Goal: Information Seeking & Learning: Learn about a topic

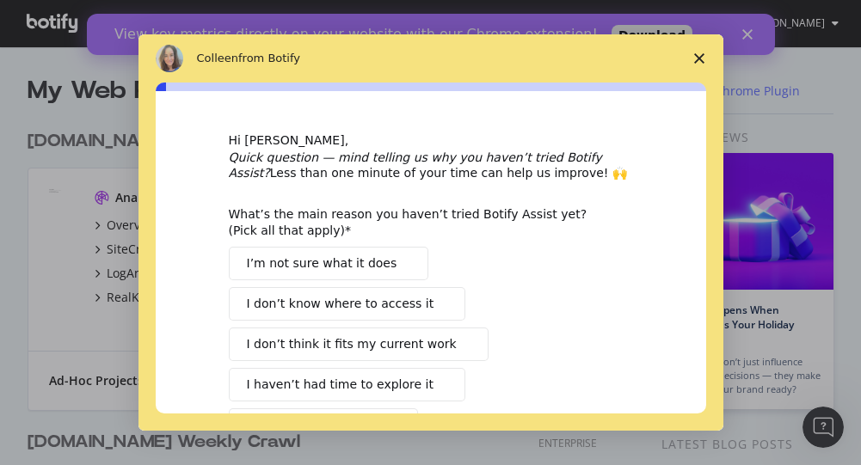
click at [703, 58] on icon "Close survey" at bounding box center [699, 58] width 10 height 10
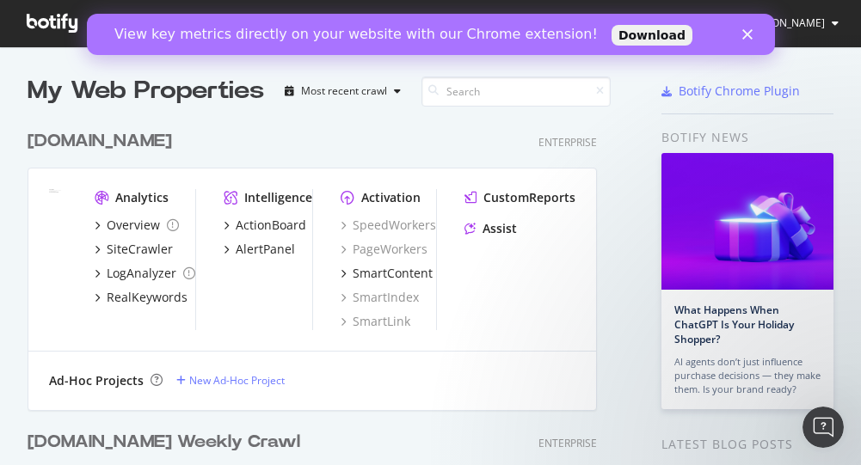
click at [748, 37] on polygon "Close" at bounding box center [746, 34] width 10 height 10
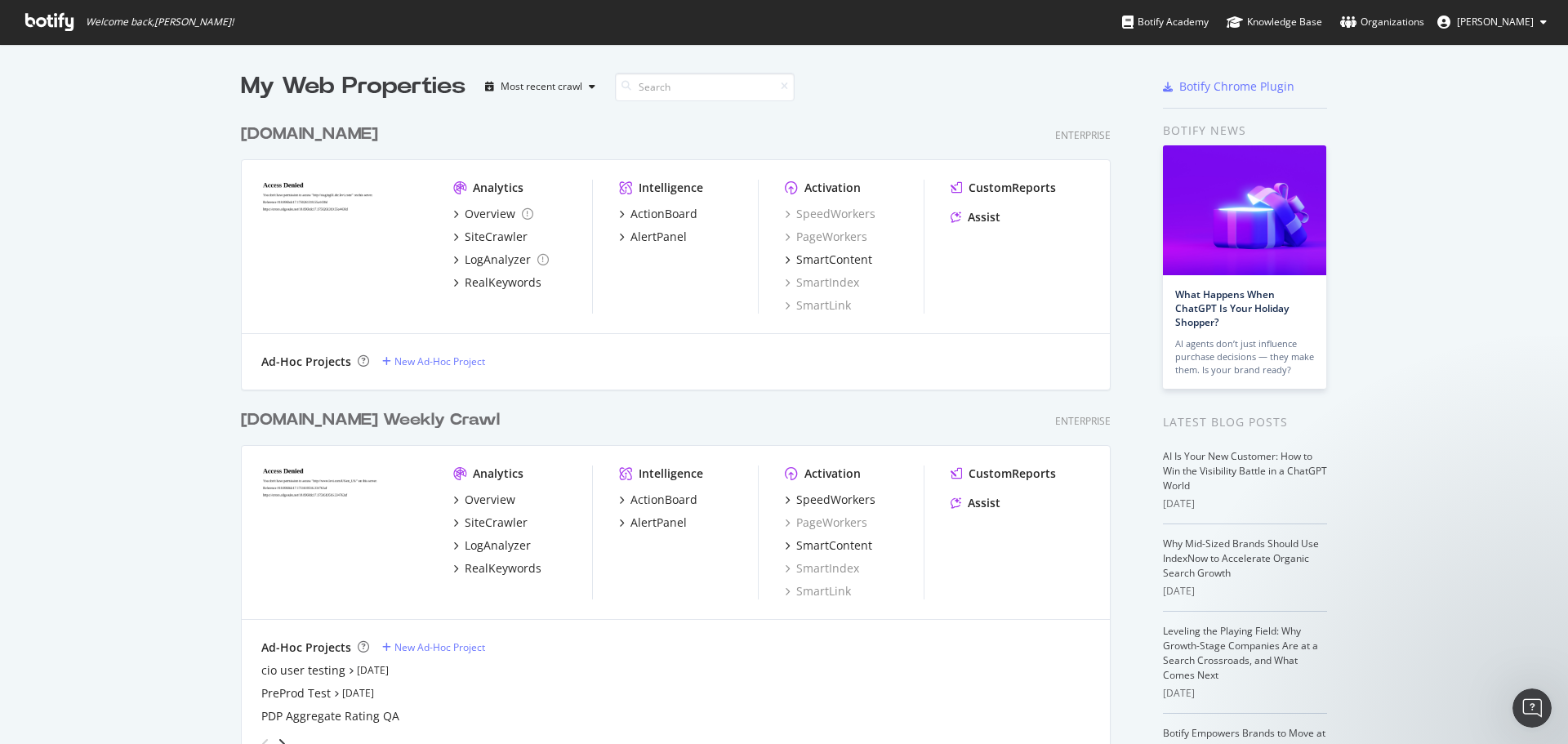
scroll to position [82, 0]
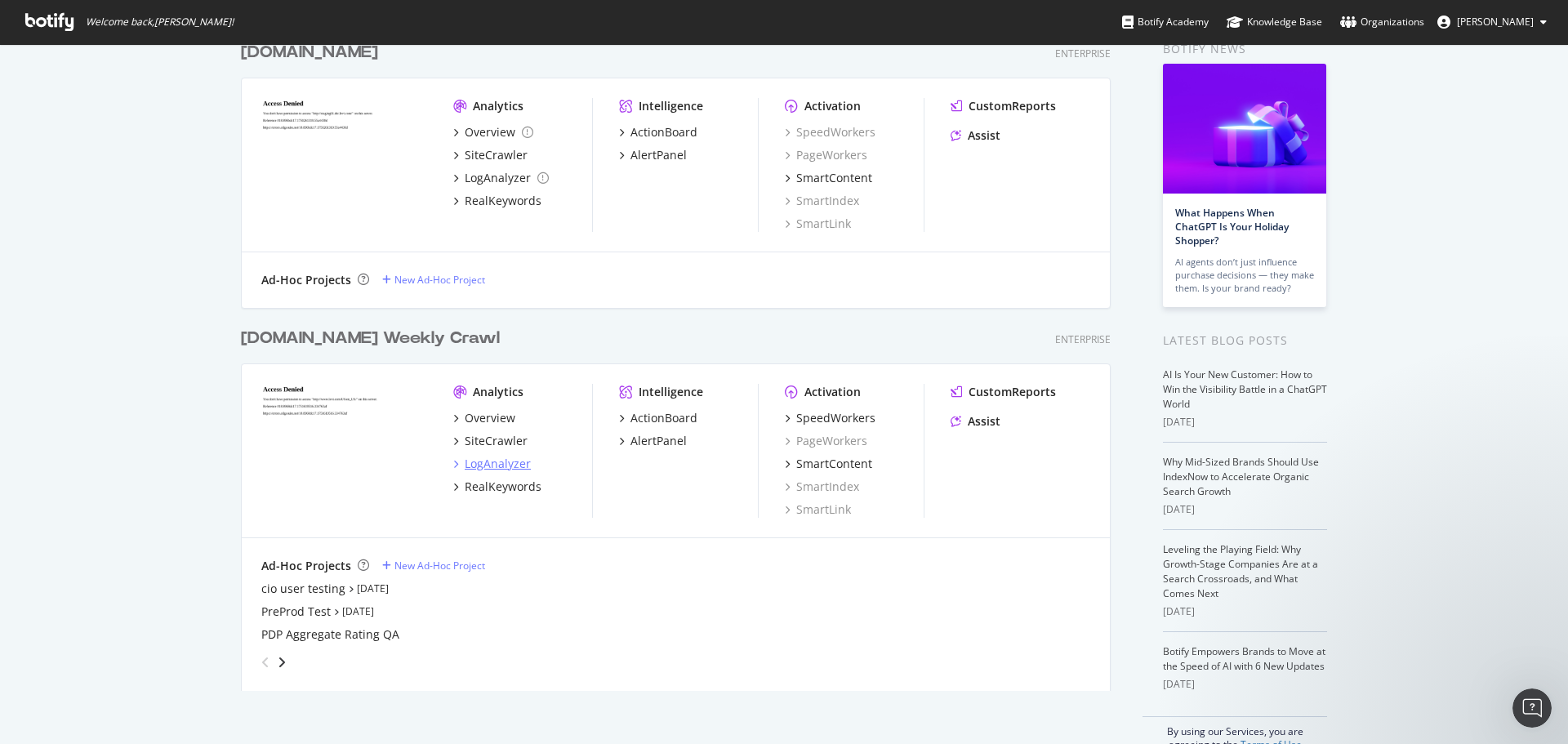
click at [484, 441] on div "LogAnalyzer" at bounding box center [498, 464] width 66 height 16
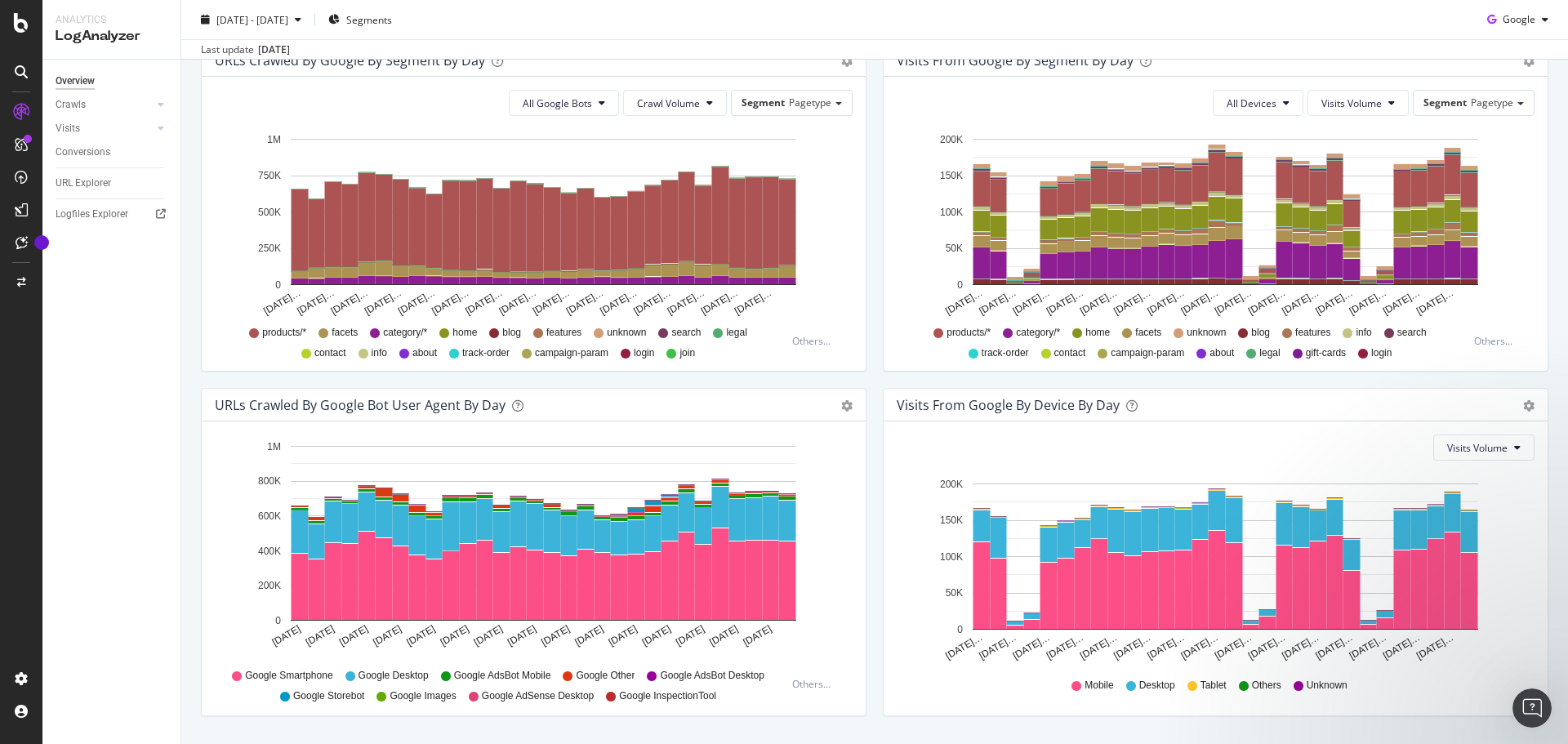
scroll to position [618, 0]
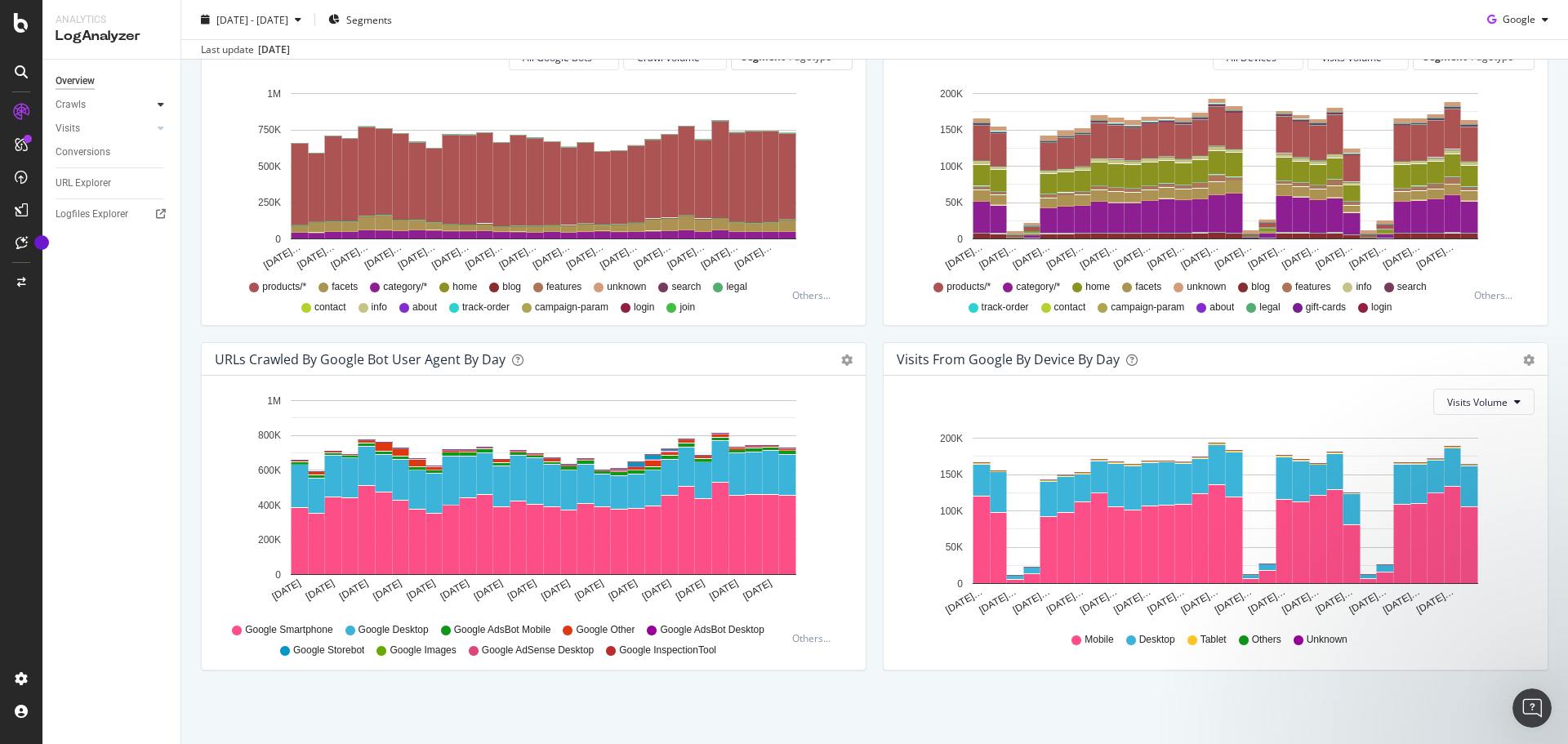
click at [160, 100] on icon at bounding box center [161, 105] width 7 height 10
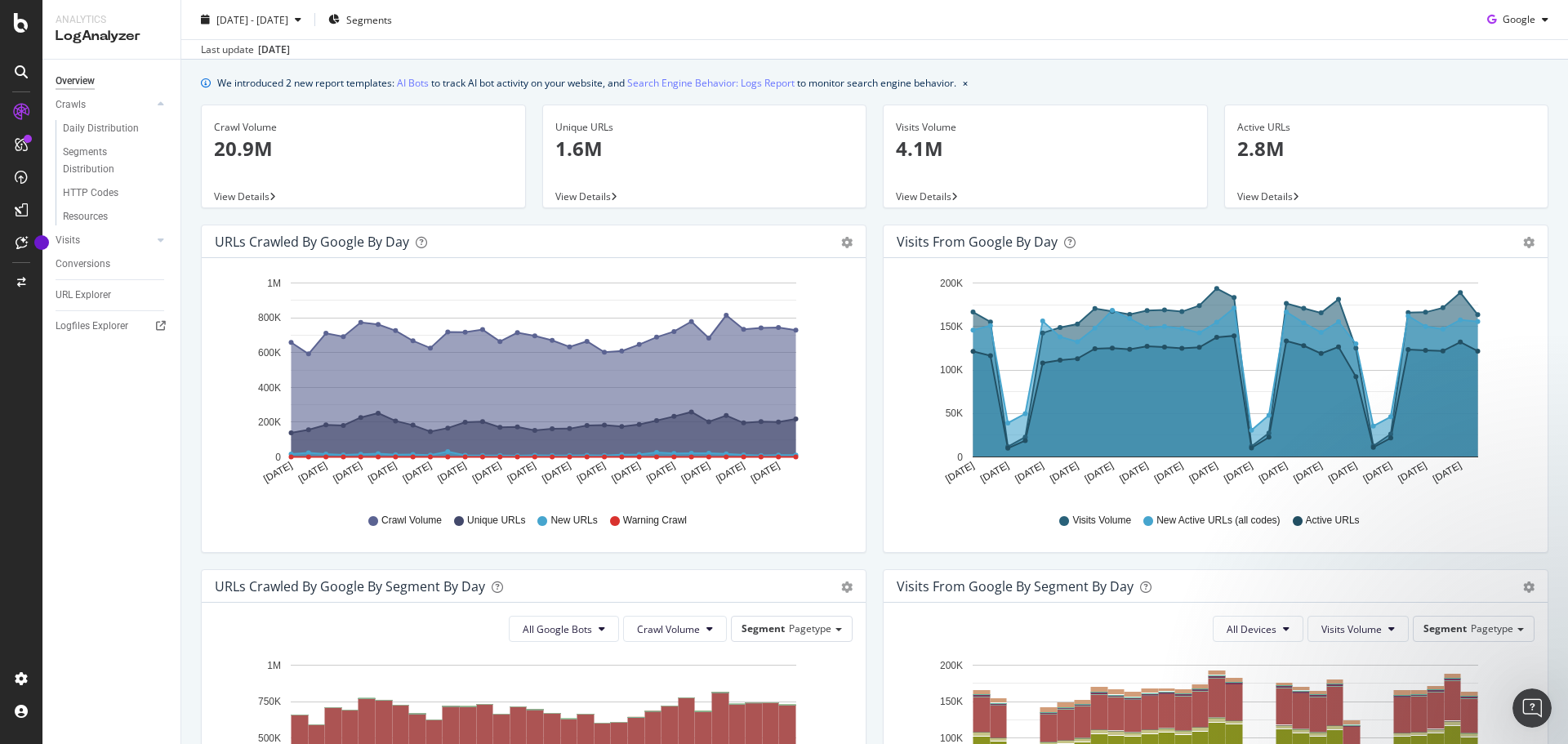
scroll to position [0, 0]
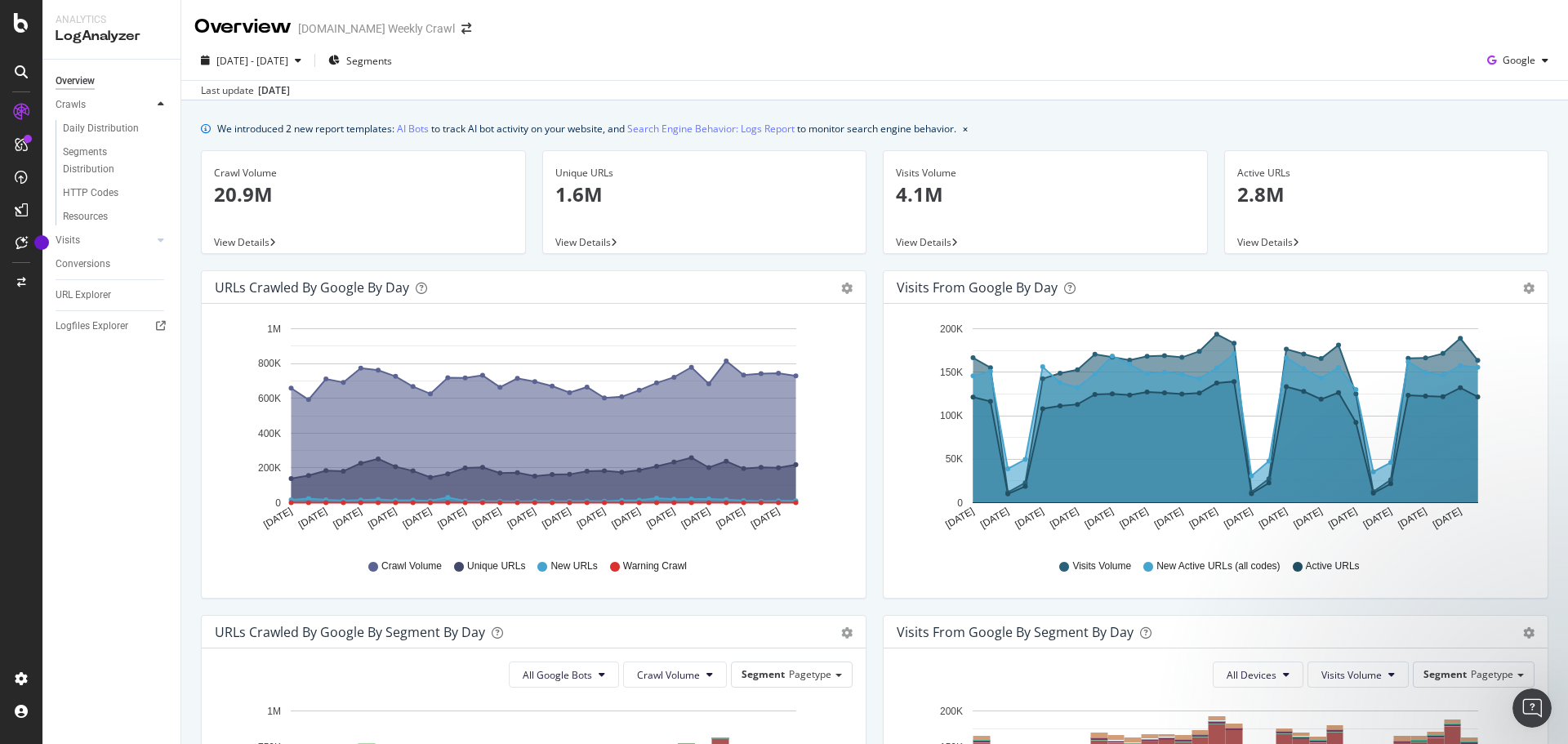
click at [162, 102] on icon at bounding box center [161, 105] width 7 height 10
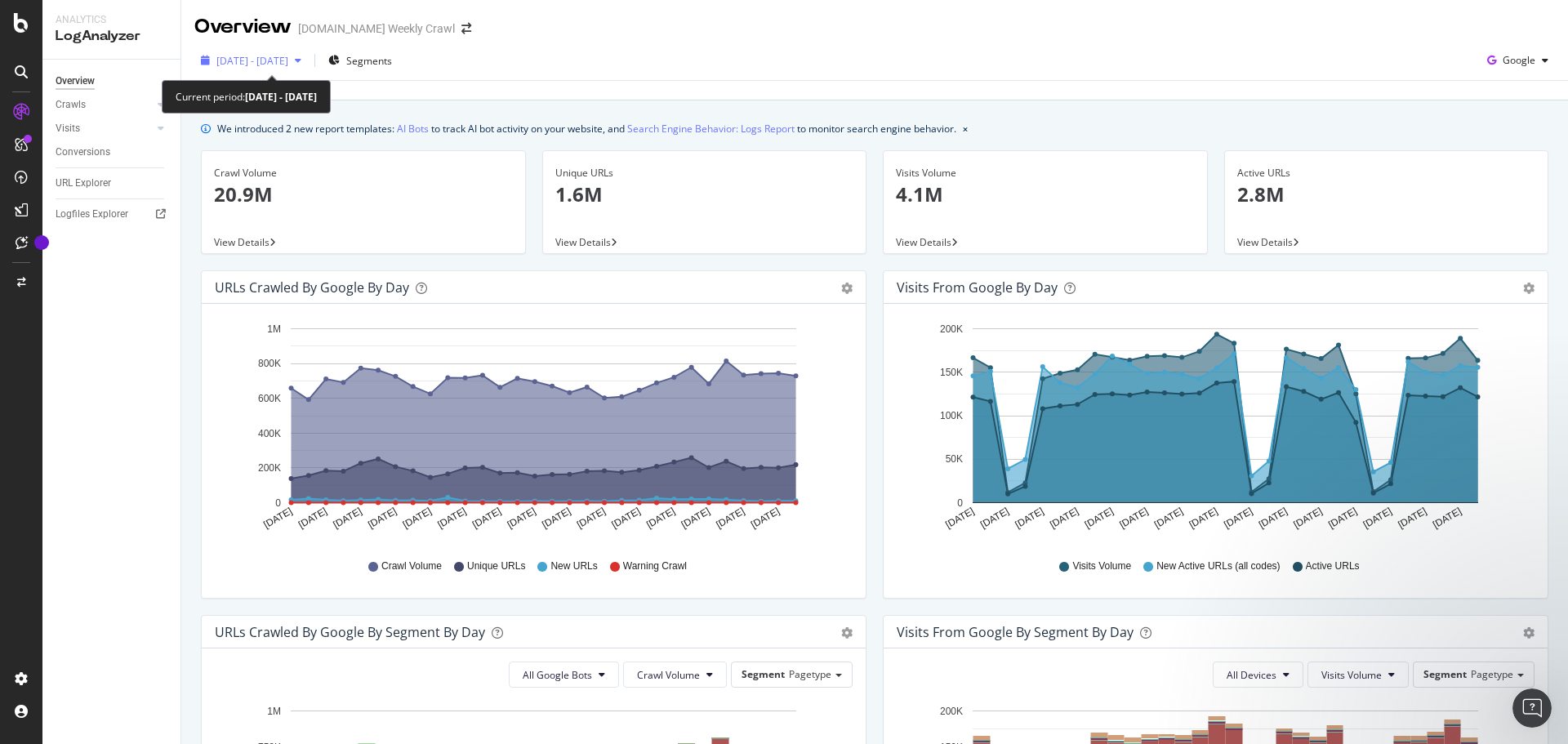
click at [308, 61] on div "button" at bounding box center [297, 60] width 20 height 10
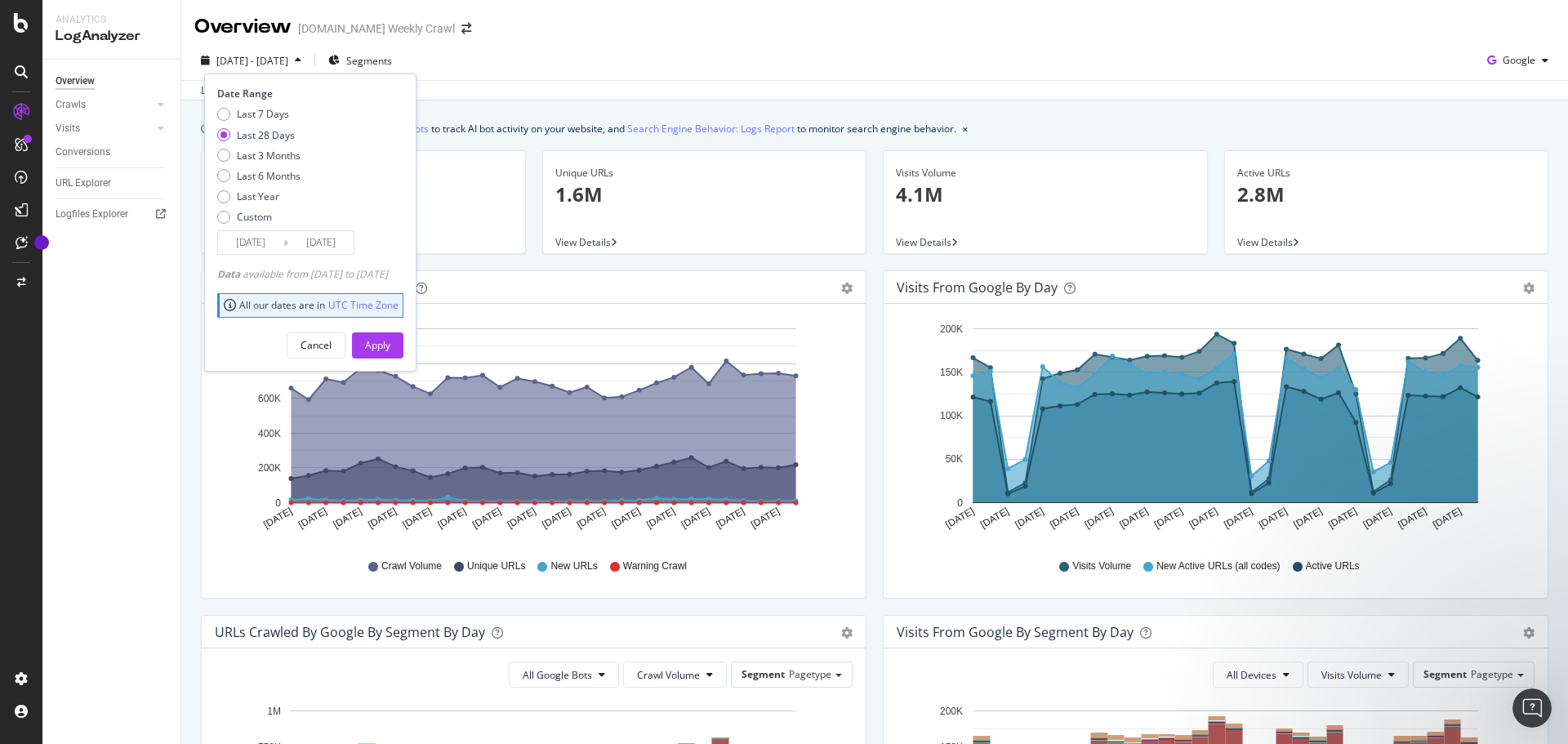
click at [595, 44] on div "[DATE] - [DATE] Segments Date Range Last 7 Days Last 28 Days Last 3 Months Last…" at bounding box center [875, 70] width 1387 height 60
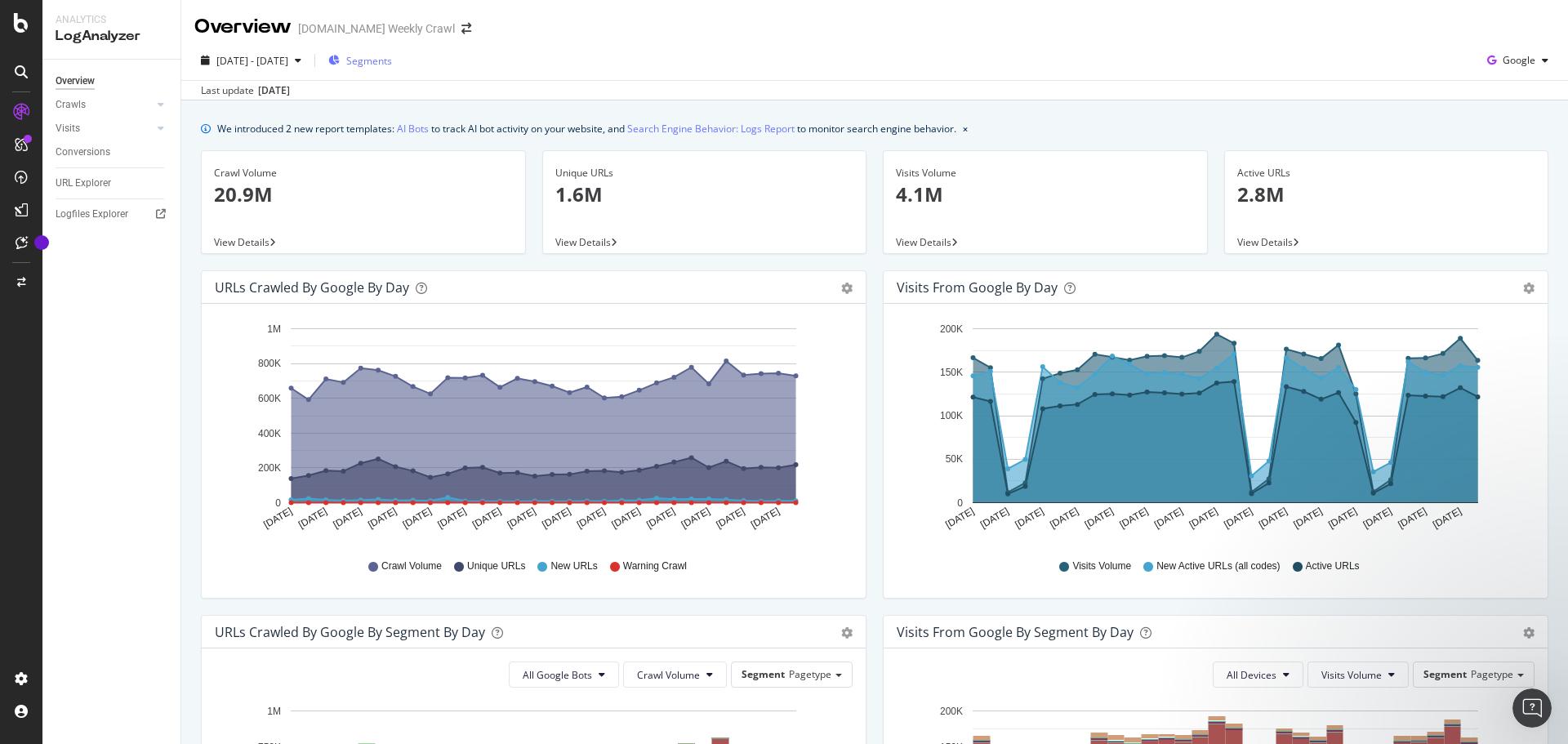
click at [392, 54] on span "Segments" at bounding box center [369, 61] width 46 height 14
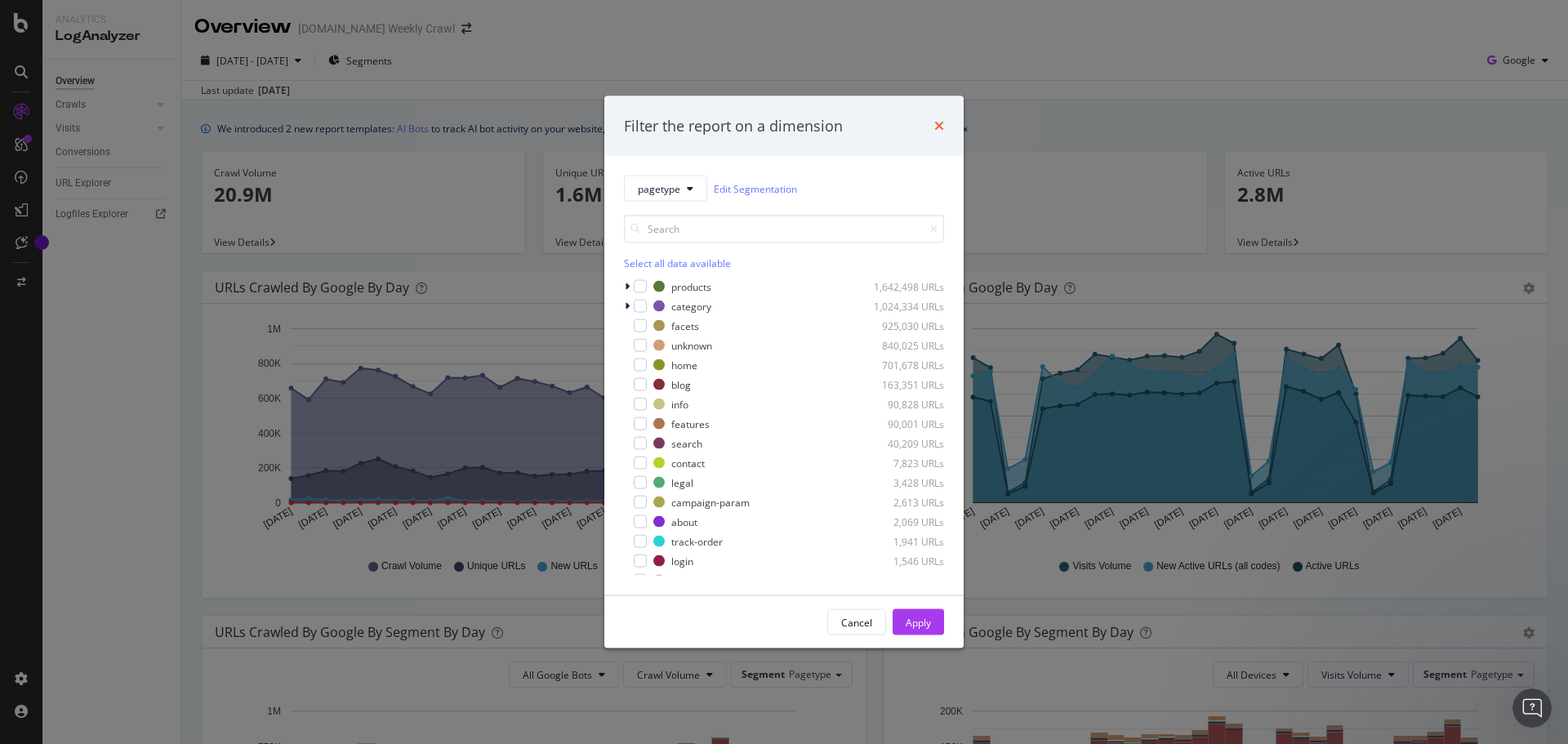
click at [817, 125] on icon "times" at bounding box center [938, 126] width 9 height 13
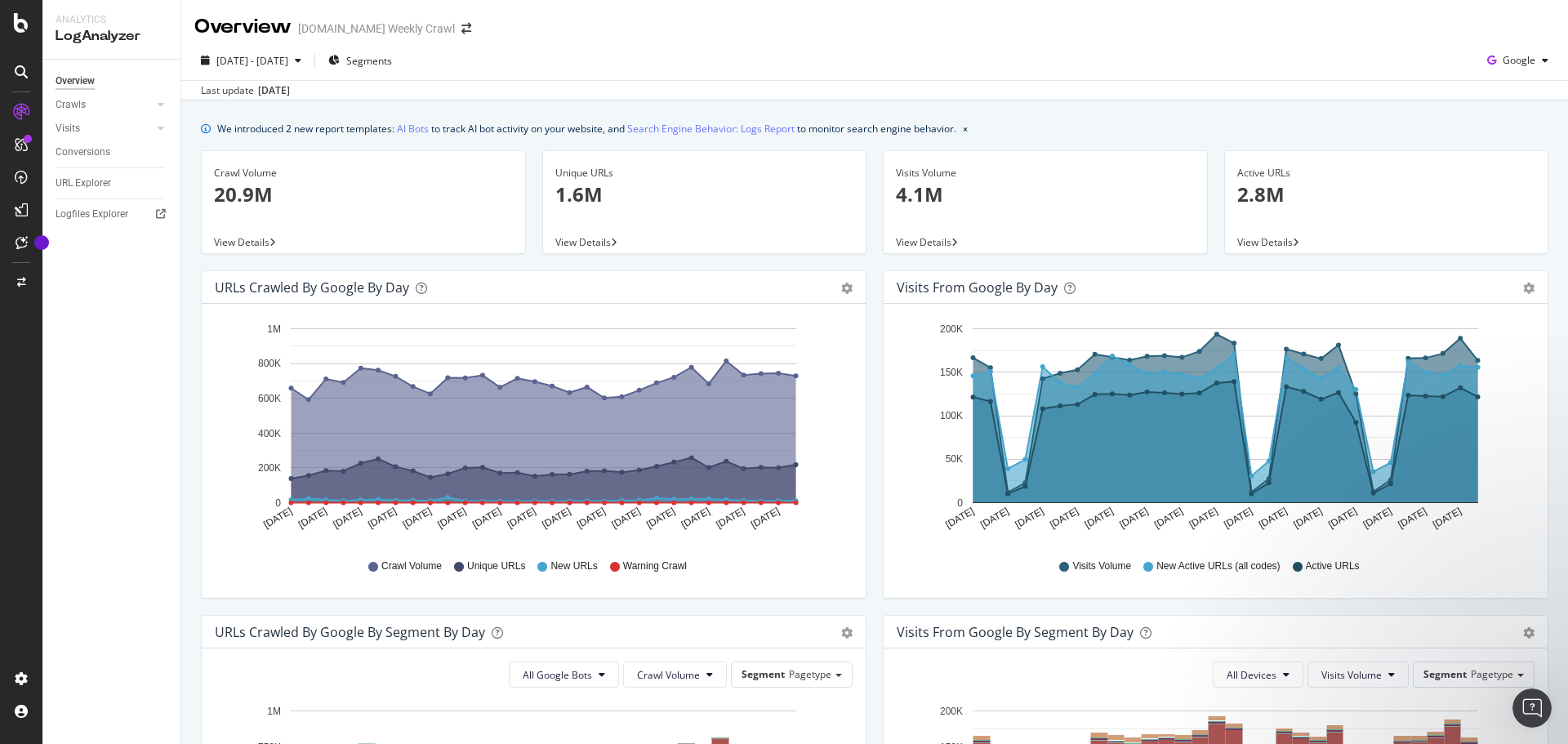
click at [817, 70] on div "[DATE] - [DATE] Segments Google" at bounding box center [875, 64] width 1387 height 32
click at [817, 60] on div "button" at bounding box center [1544, 60] width 20 height 10
click at [817, 157] on span "OpenAI" at bounding box center [1518, 153] width 61 height 14
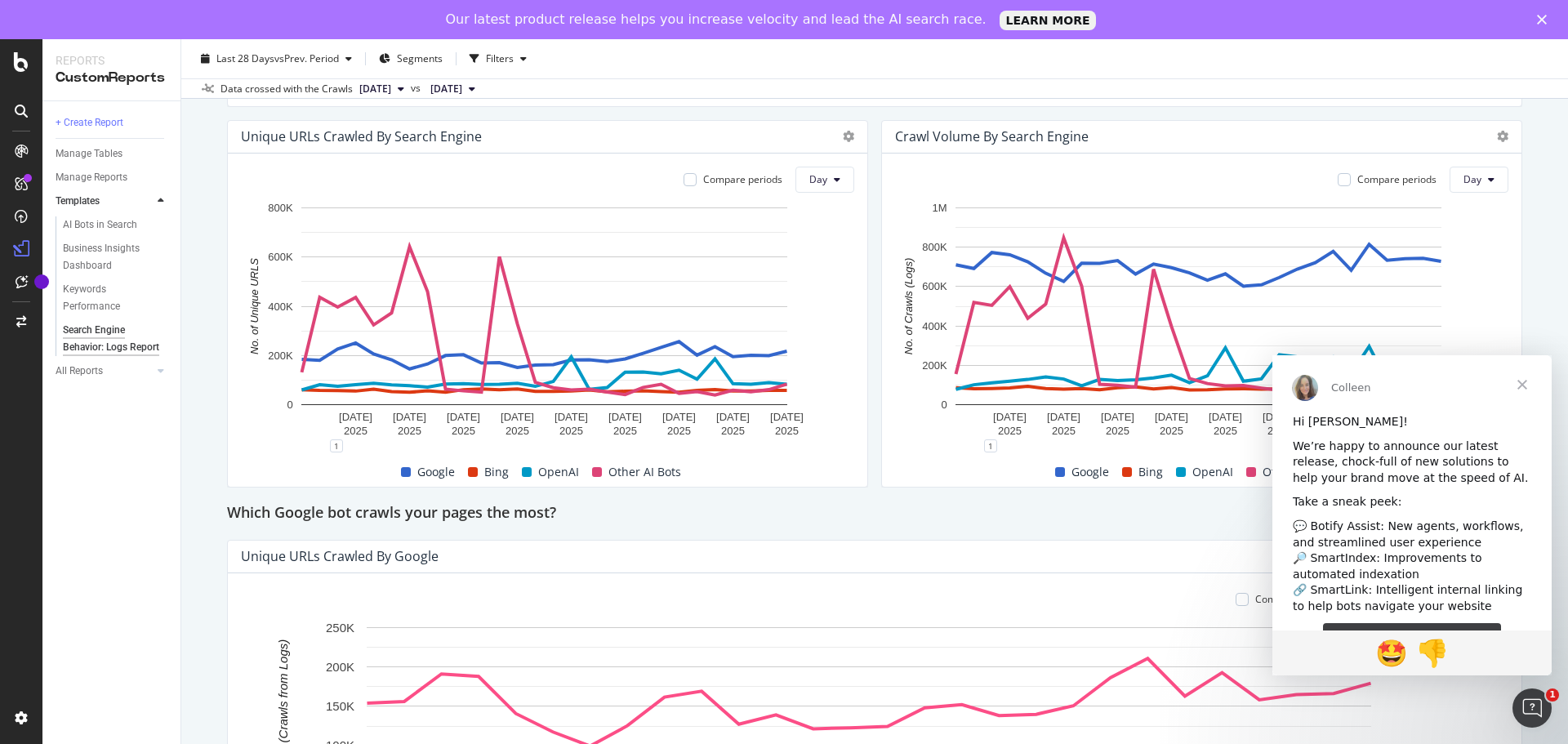
scroll to position [327, 0]
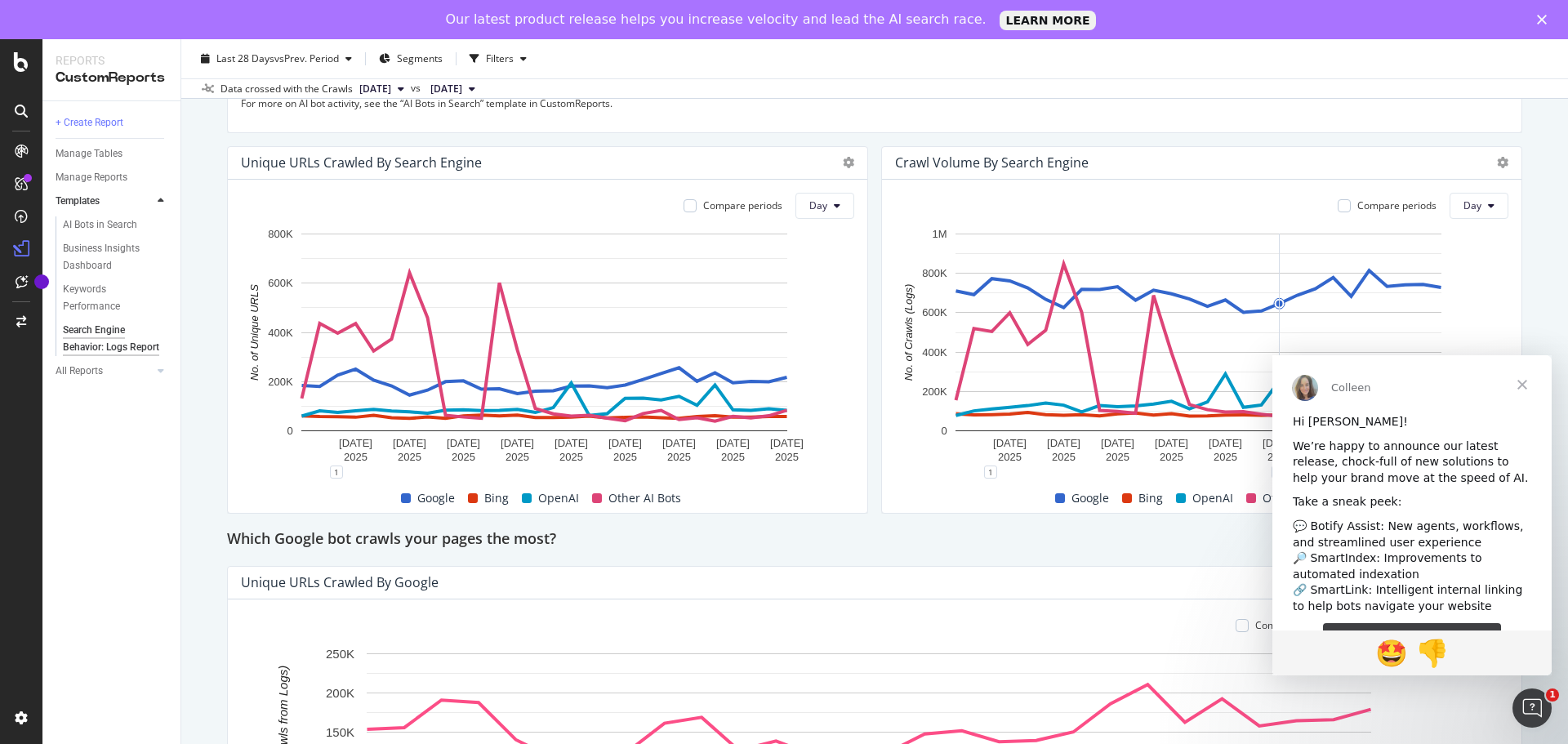
click at [1524, 384] on span "Close" at bounding box center [1521, 385] width 59 height 59
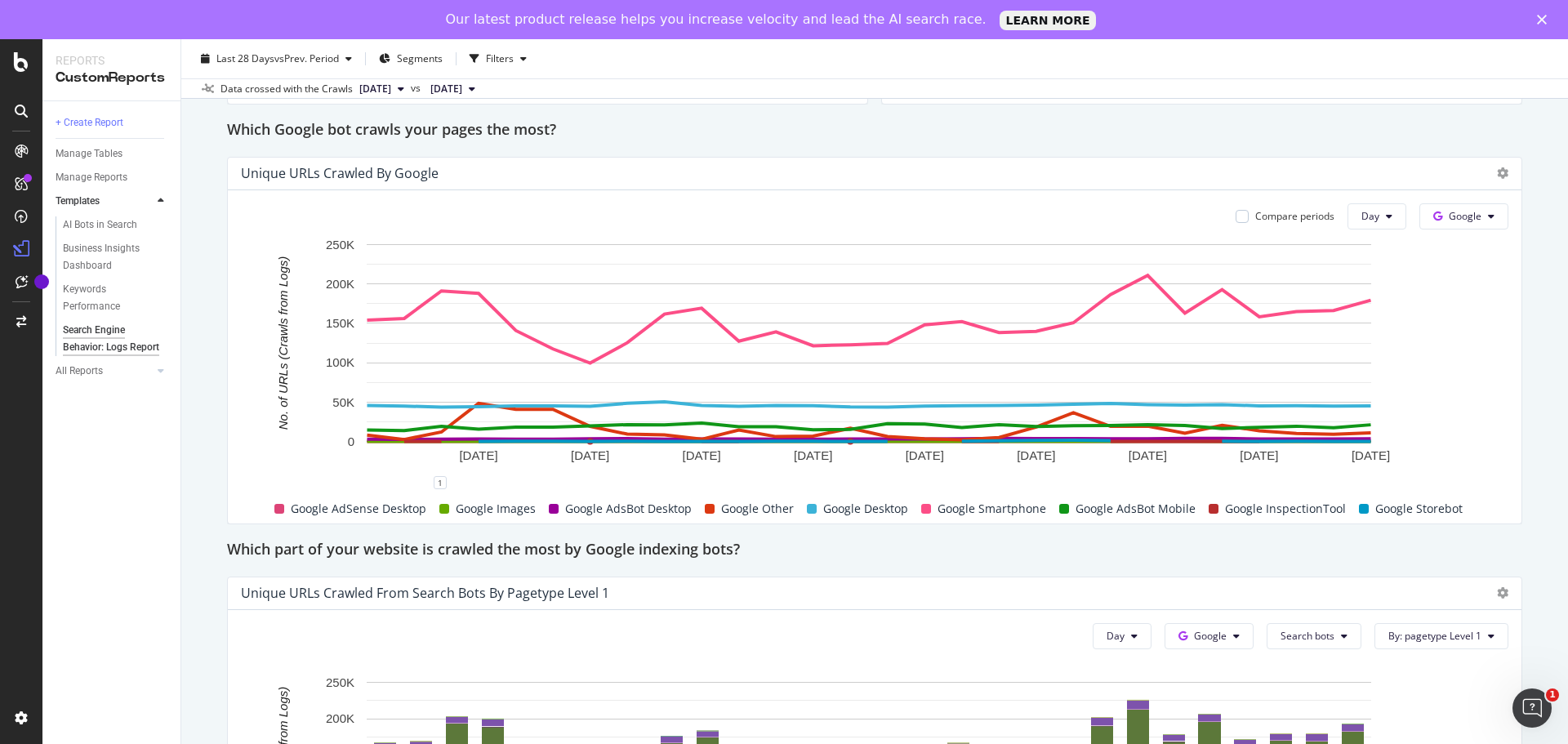
scroll to position [735, 0]
click at [1497, 172] on icon at bounding box center [1502, 174] width 11 height 11
click at [1532, 174] on div "Search Engine Behavior: Logs Report Search Engine Behavior: Logs Report levi.co…" at bounding box center [875, 410] width 1387 height 744
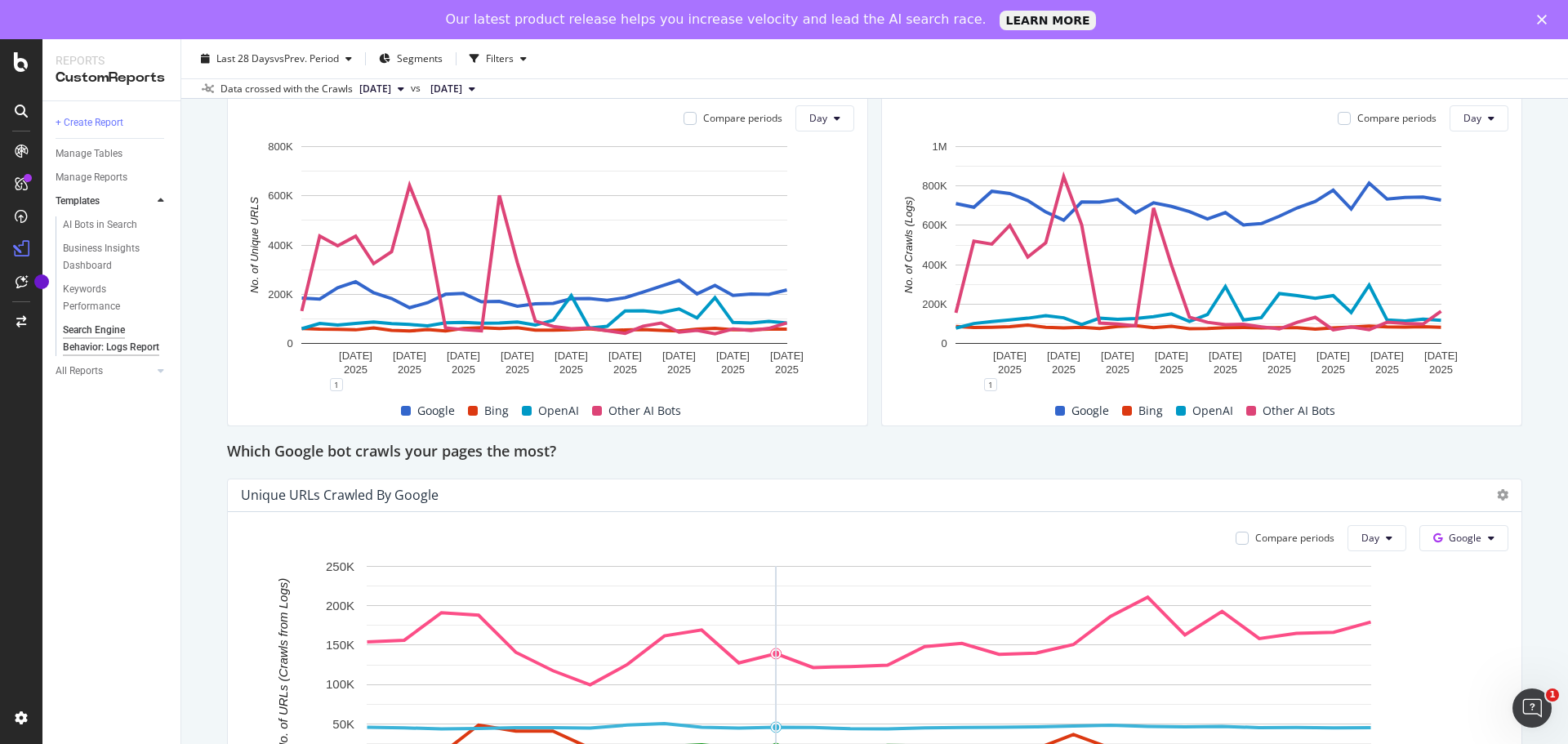
scroll to position [245, 0]
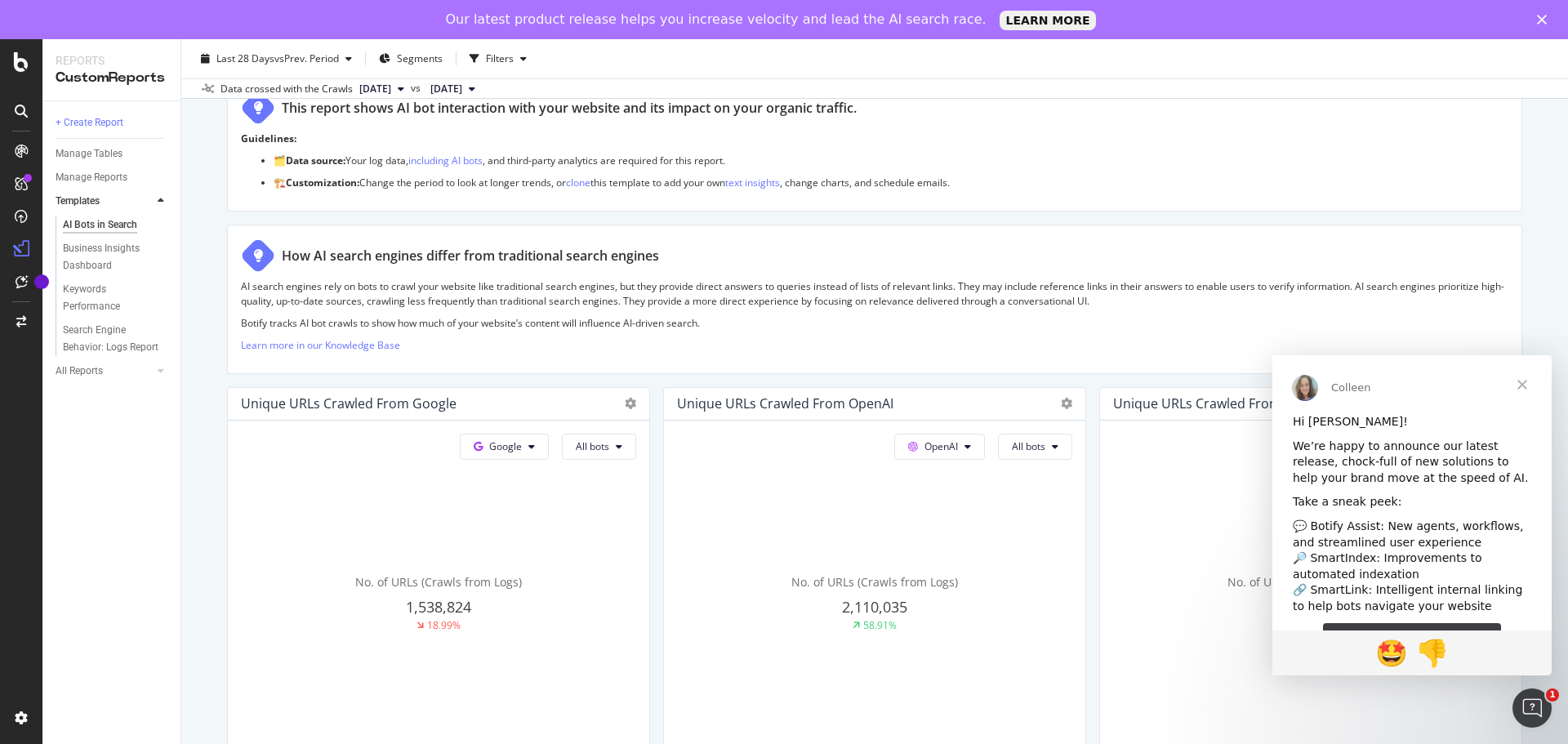
scroll to position [163, 0]
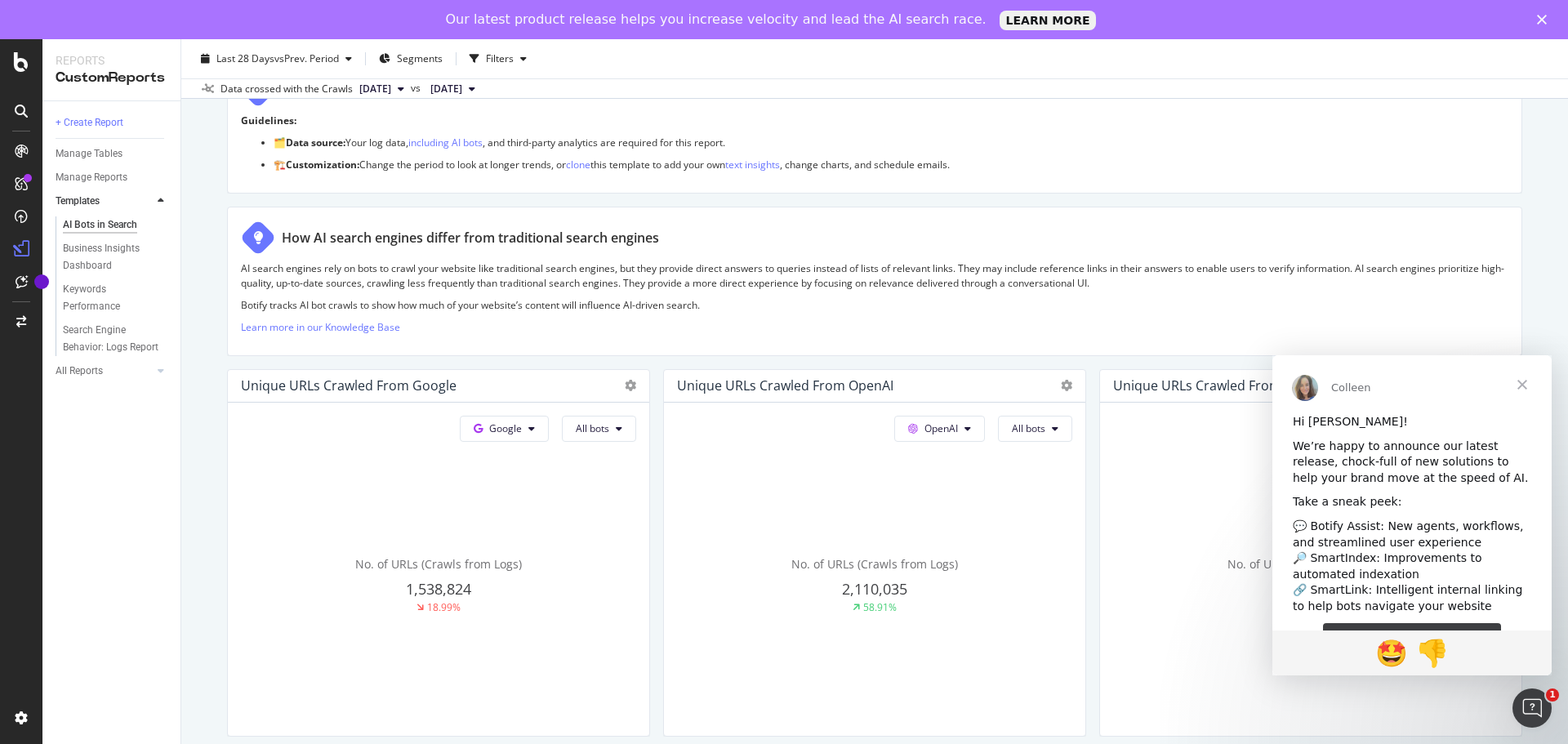
click at [1527, 381] on span "Close" at bounding box center [1521, 385] width 59 height 59
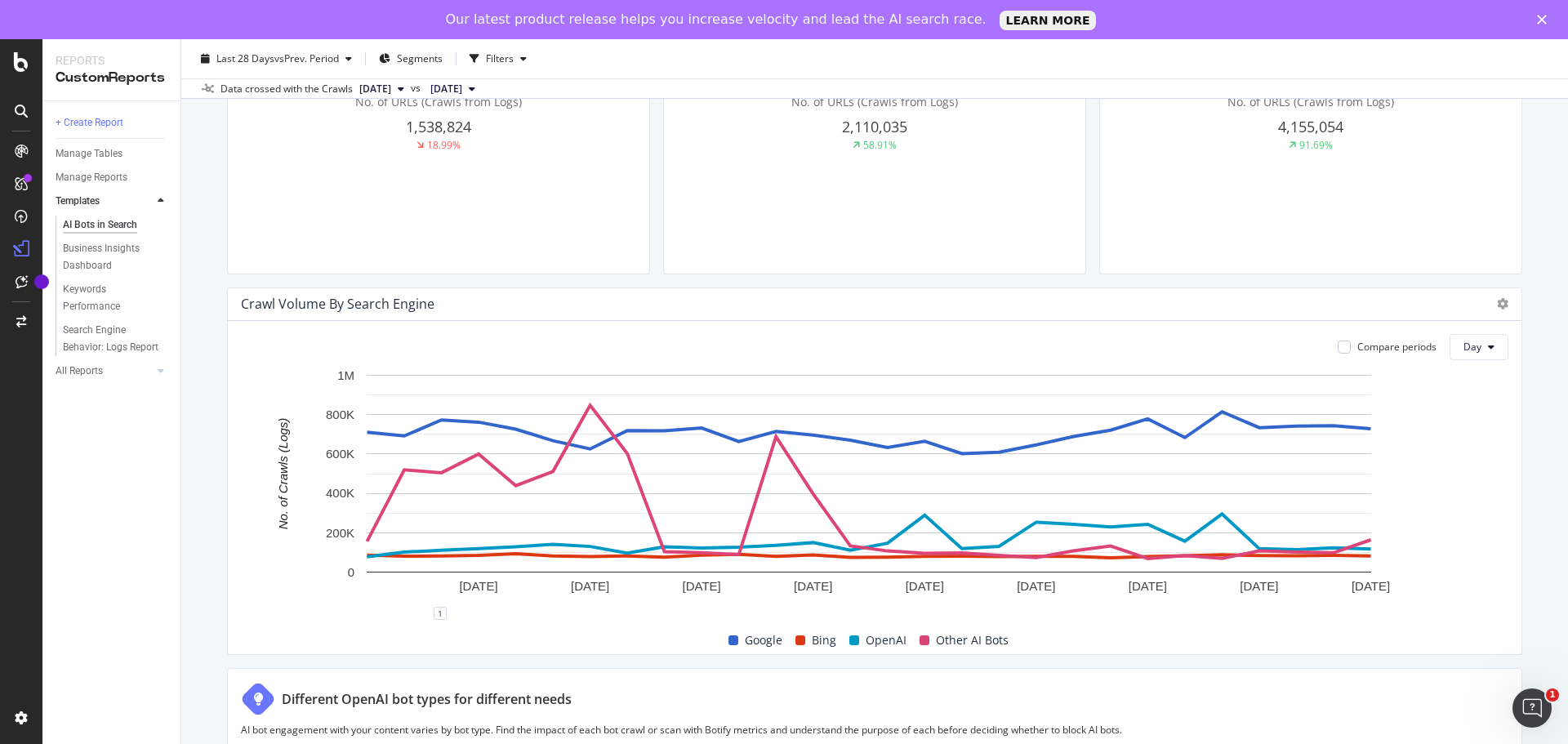
scroll to position [654, 0]
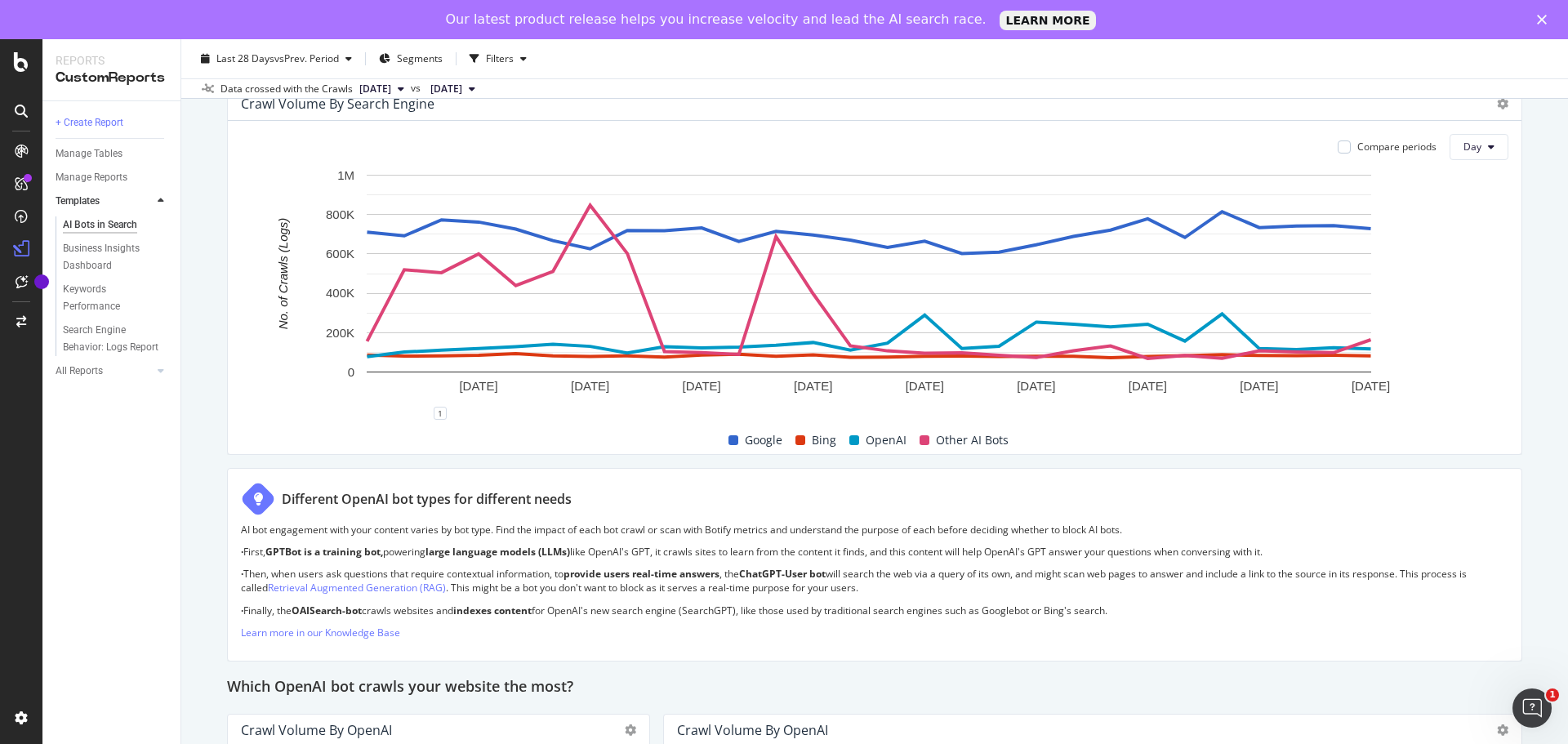
scroll to position [817, 0]
